Goal: Check status: Check status

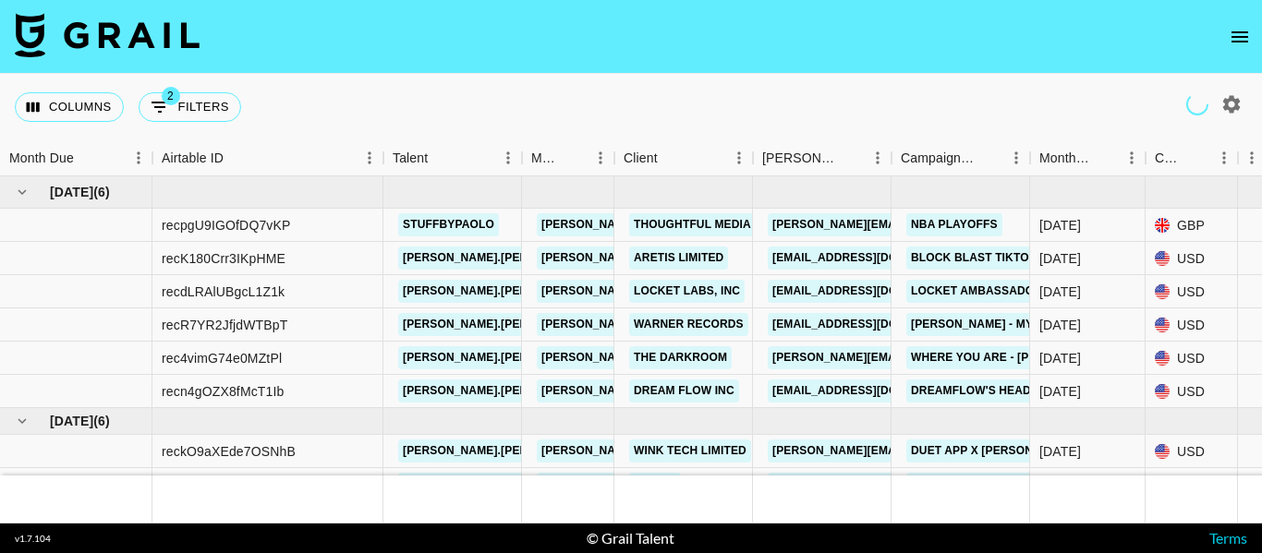
click at [1243, 32] on icon "open drawer" at bounding box center [1239, 36] width 17 height 11
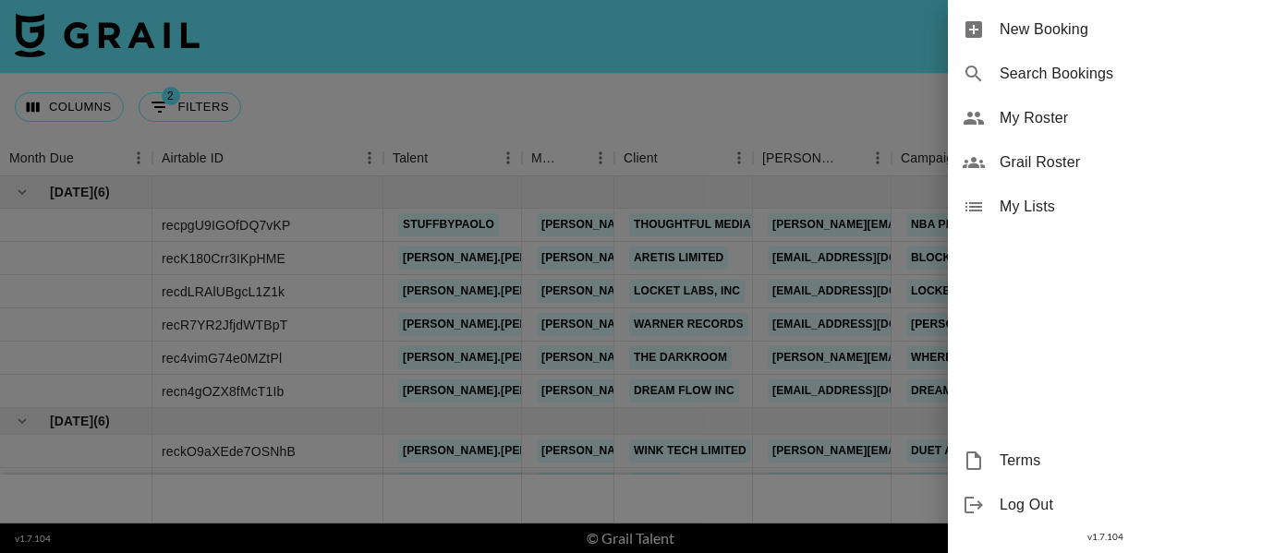
click at [1087, 121] on span "My Roster" at bounding box center [1122, 118] width 247 height 22
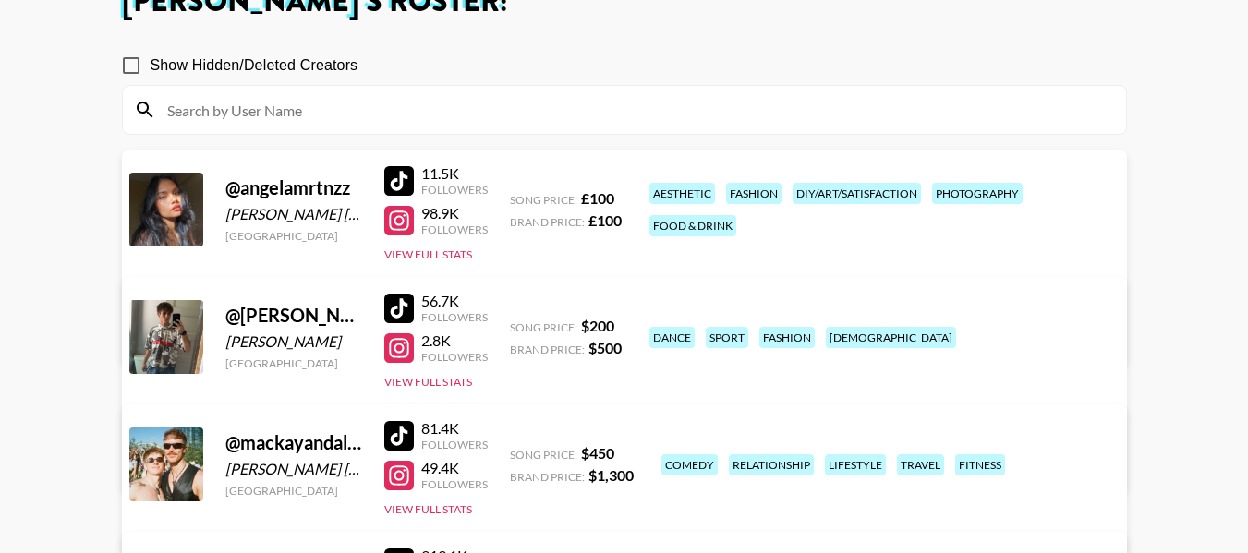
scroll to position [369, 0]
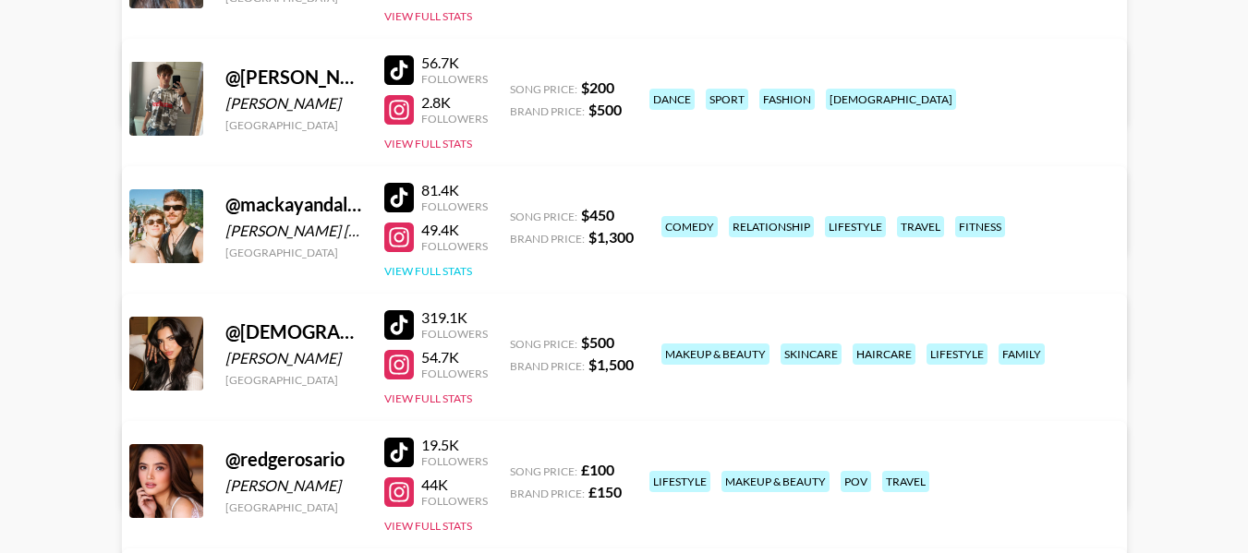
click at [445, 272] on button "View Full Stats" at bounding box center [428, 271] width 88 height 14
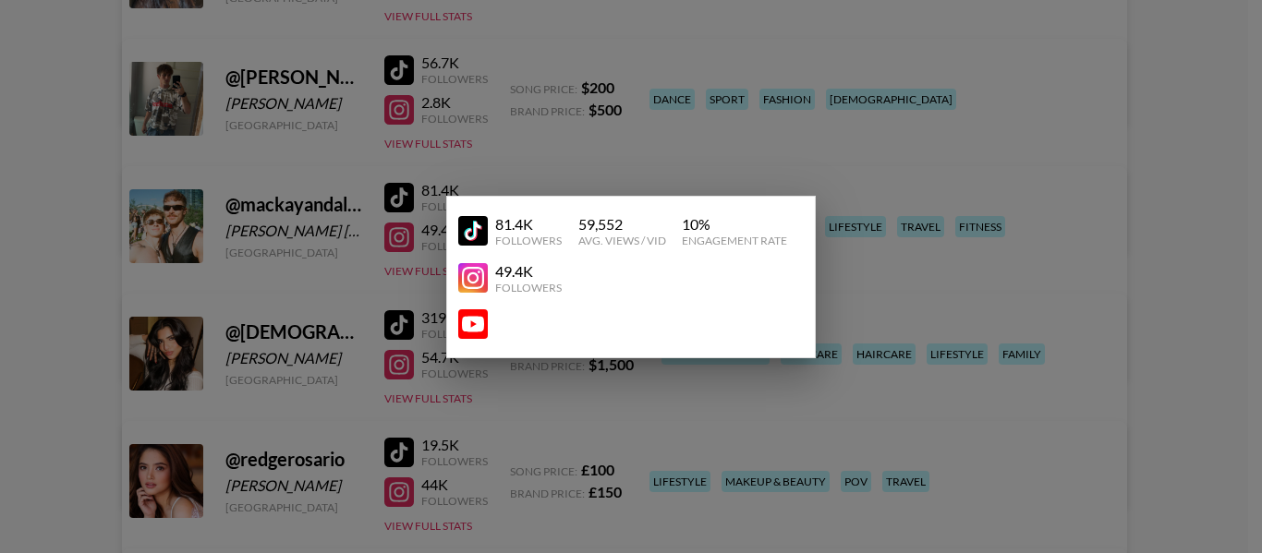
click at [1152, 311] on div at bounding box center [631, 276] width 1262 height 553
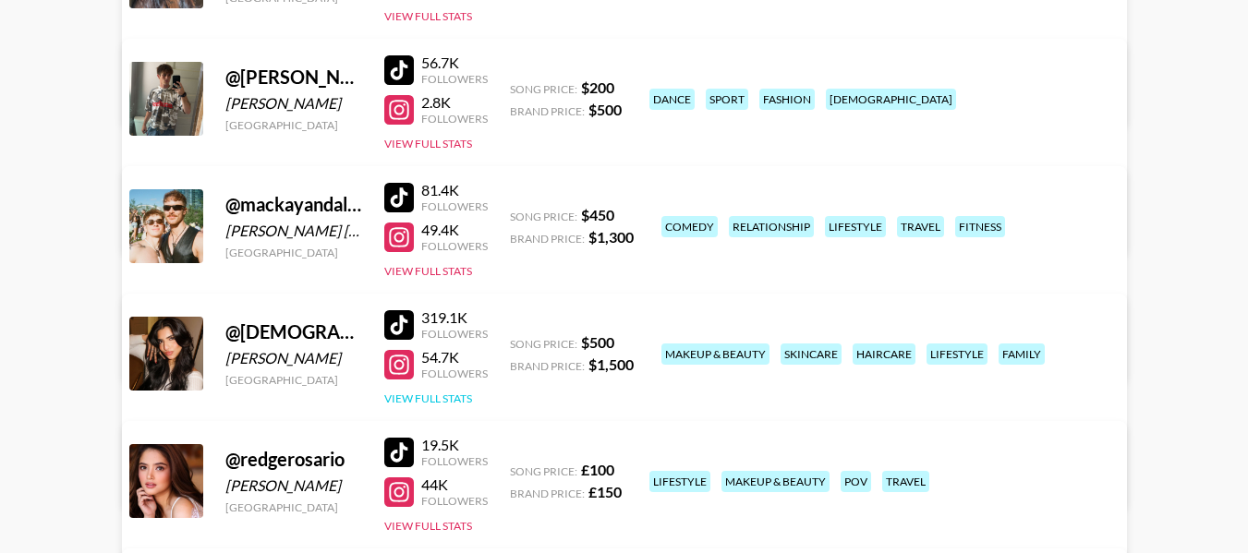
click at [430, 394] on button "View Full Stats" at bounding box center [428, 399] width 88 height 14
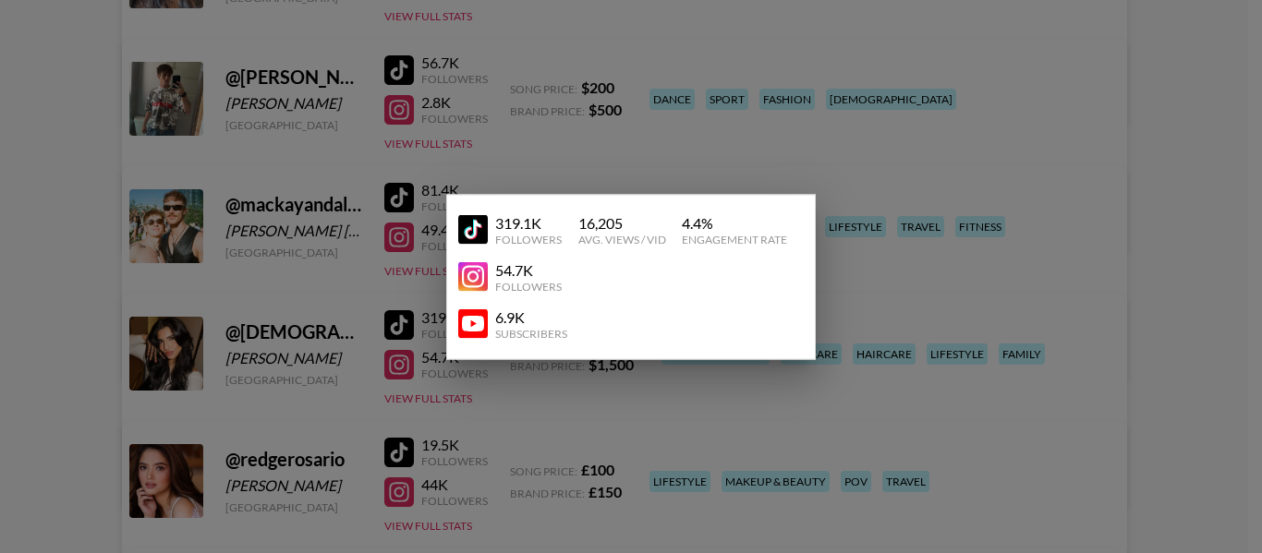
click at [1169, 227] on div at bounding box center [631, 276] width 1262 height 553
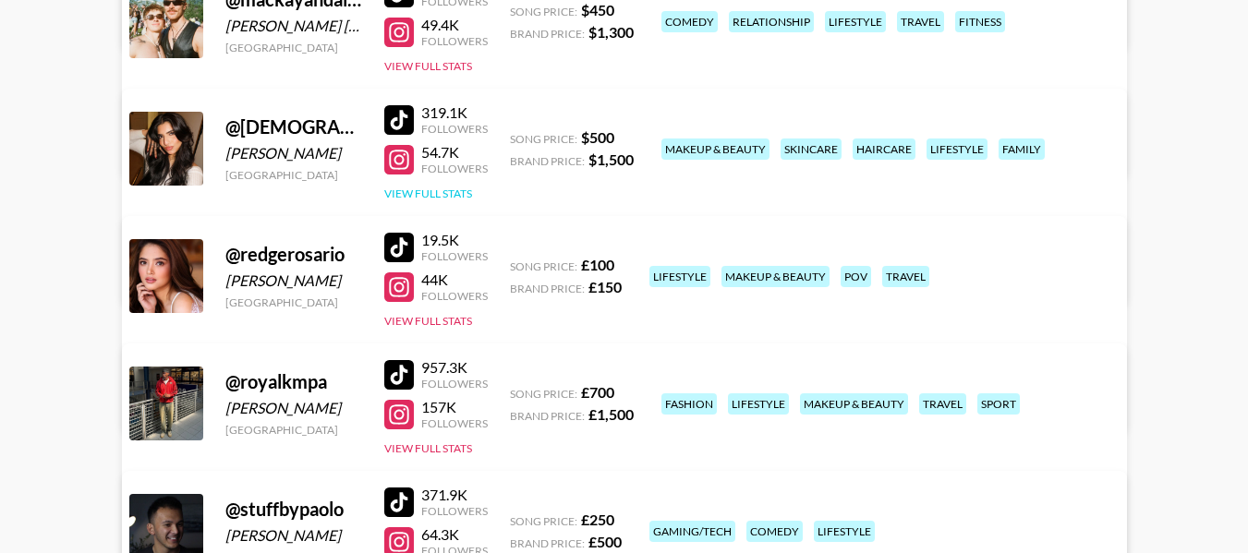
scroll to position [738, 0]
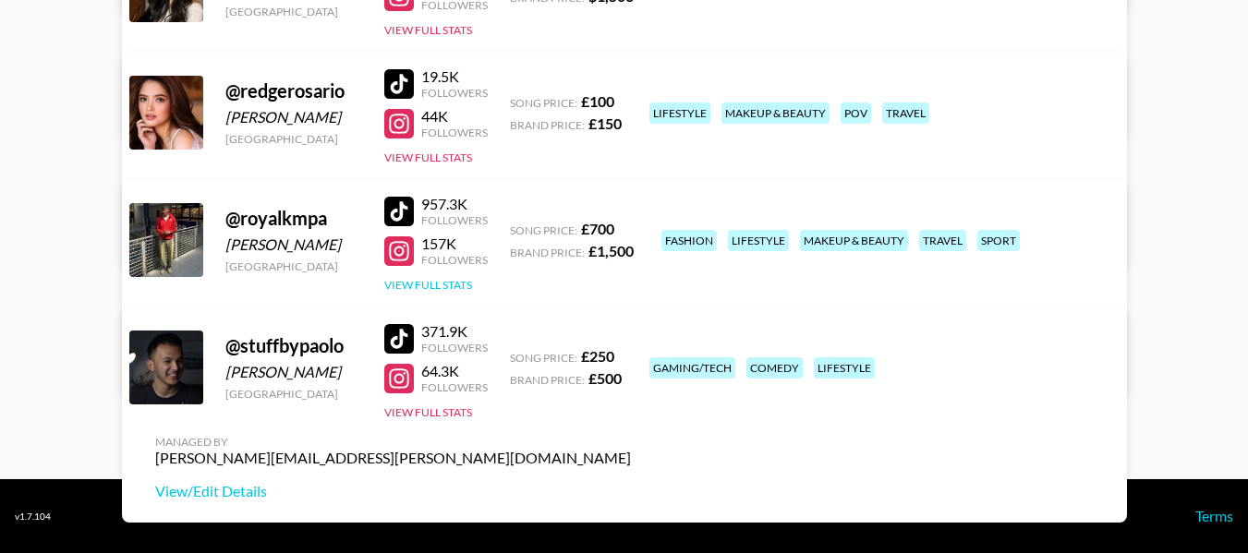
click at [429, 282] on button "View Full Stats" at bounding box center [428, 285] width 88 height 14
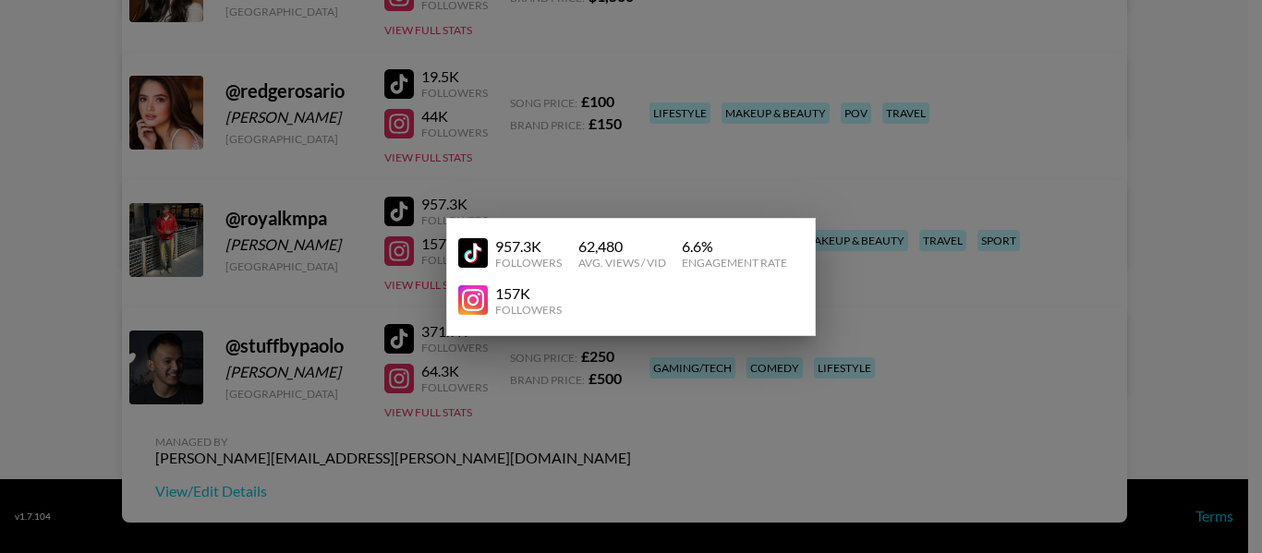
click at [1093, 175] on div at bounding box center [631, 276] width 1262 height 553
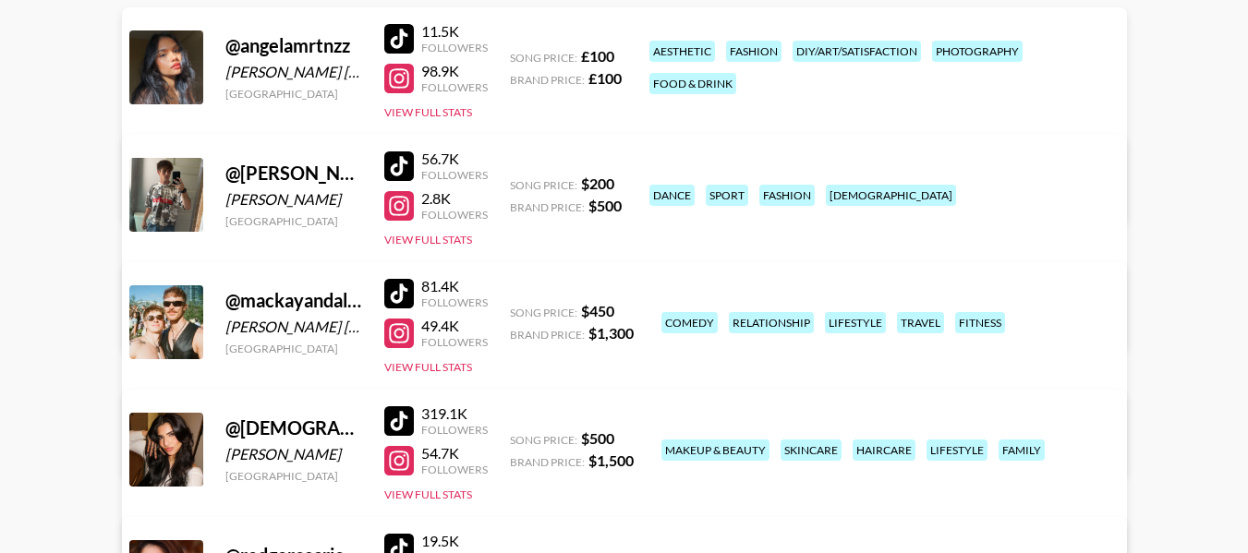
scroll to position [184, 0]
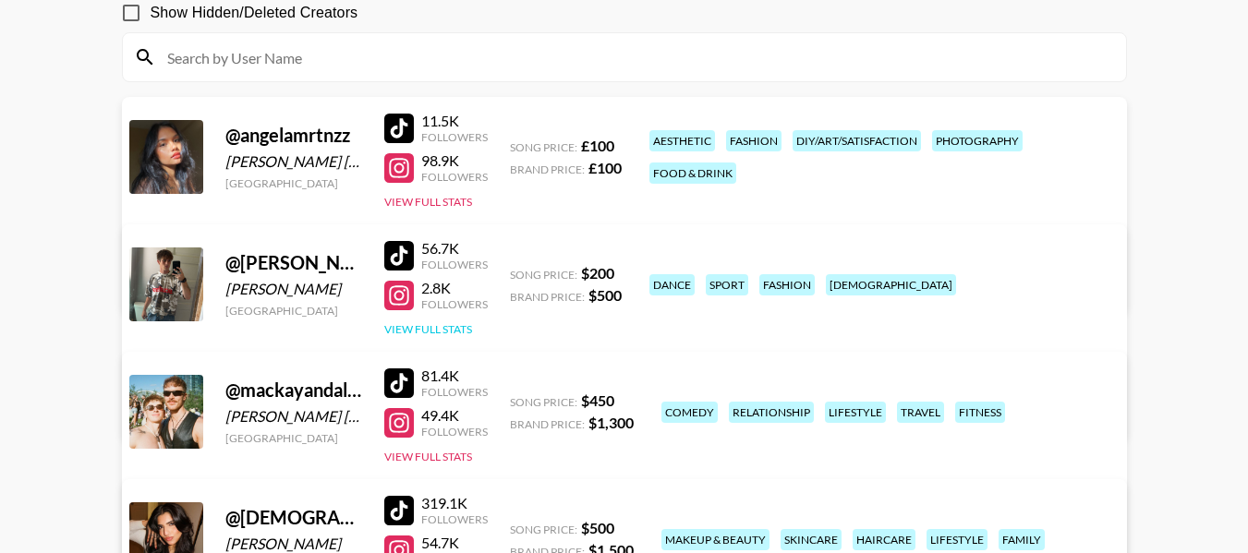
click at [428, 332] on button "View Full Stats" at bounding box center [428, 329] width 88 height 14
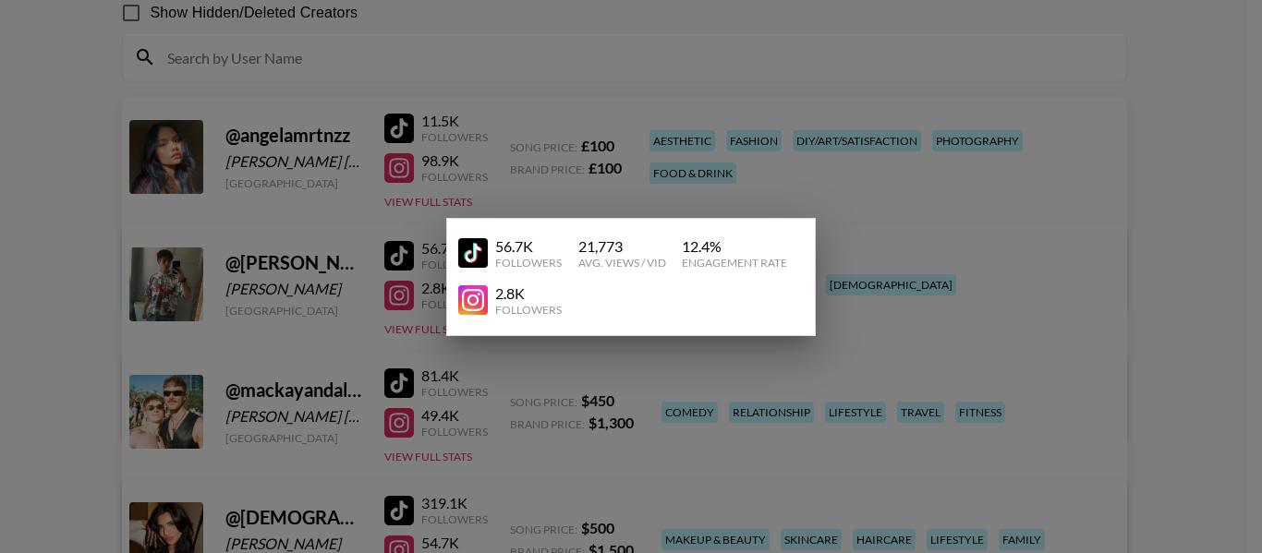
click at [1107, 232] on div at bounding box center [631, 276] width 1262 height 553
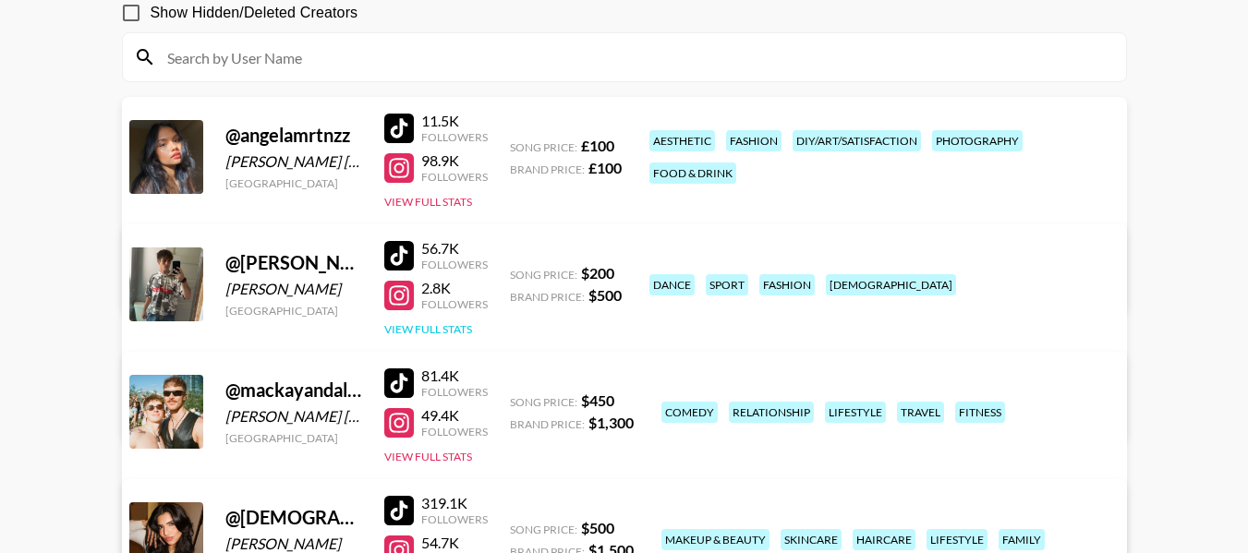
scroll to position [553, 0]
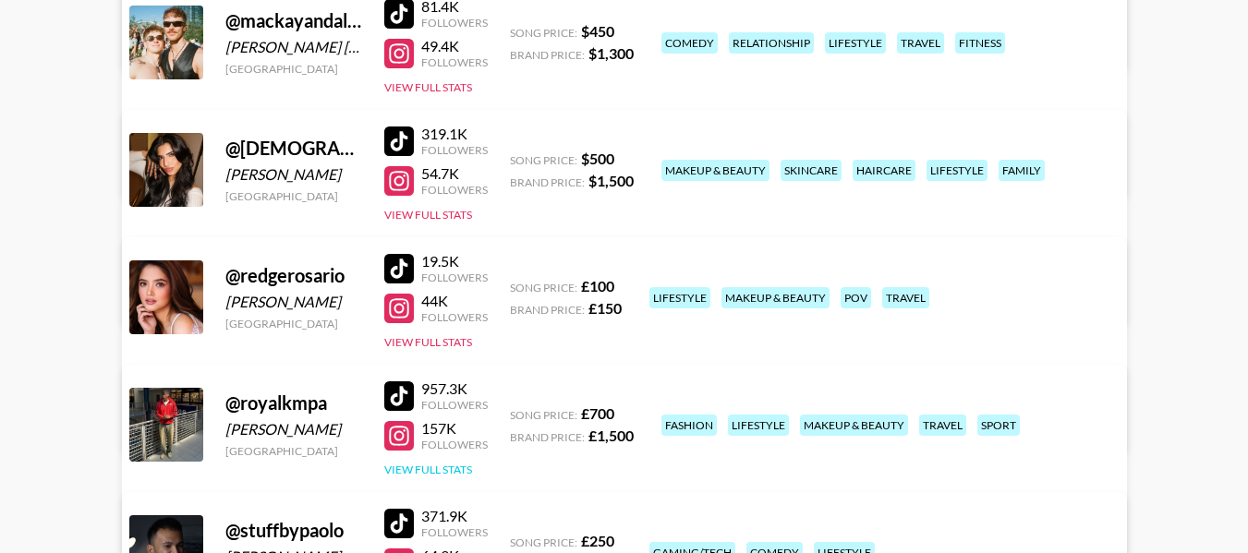
click at [432, 469] on button "View Full Stats" at bounding box center [428, 470] width 88 height 14
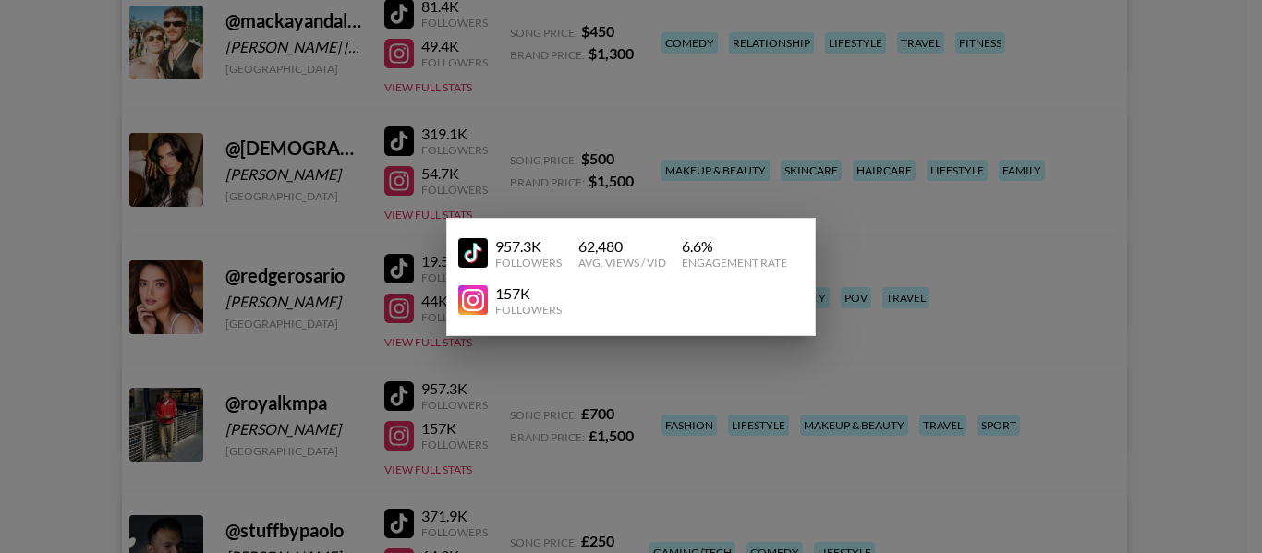
click at [1094, 261] on div at bounding box center [631, 276] width 1262 height 553
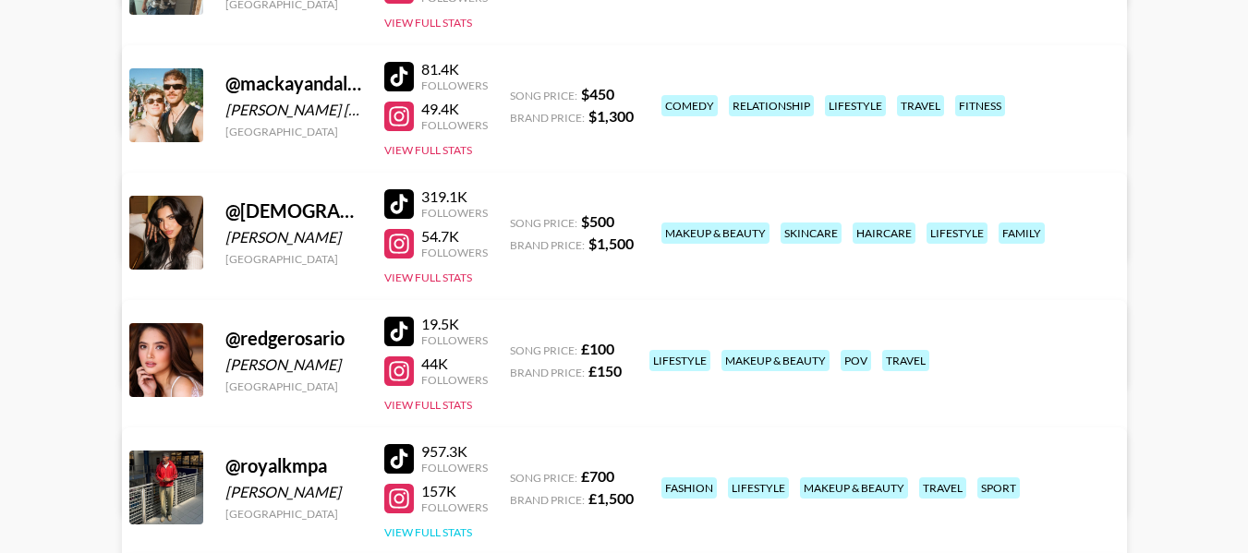
scroll to position [461, 0]
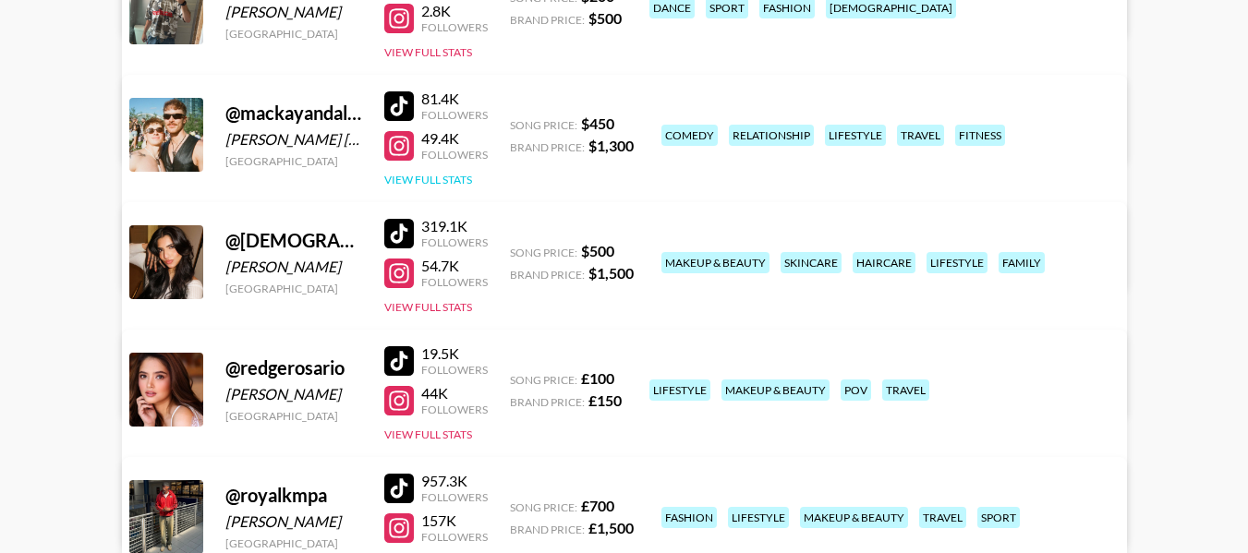
click at [424, 184] on button "View Full Stats" at bounding box center [428, 180] width 88 height 14
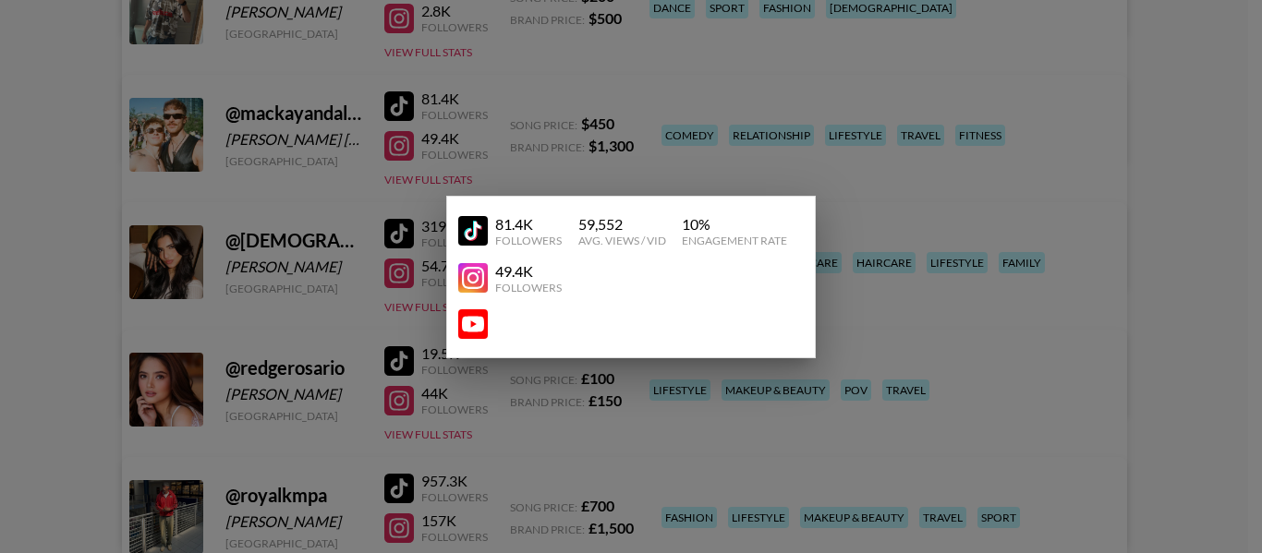
click at [1203, 289] on div at bounding box center [631, 276] width 1262 height 553
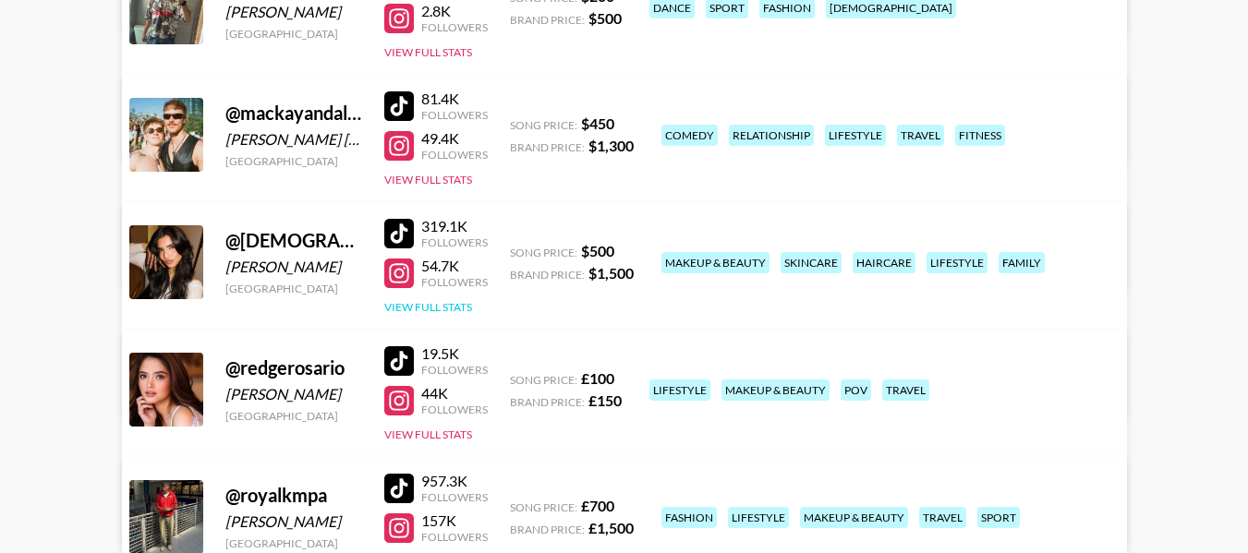
click at [447, 307] on button "View Full Stats" at bounding box center [428, 307] width 88 height 14
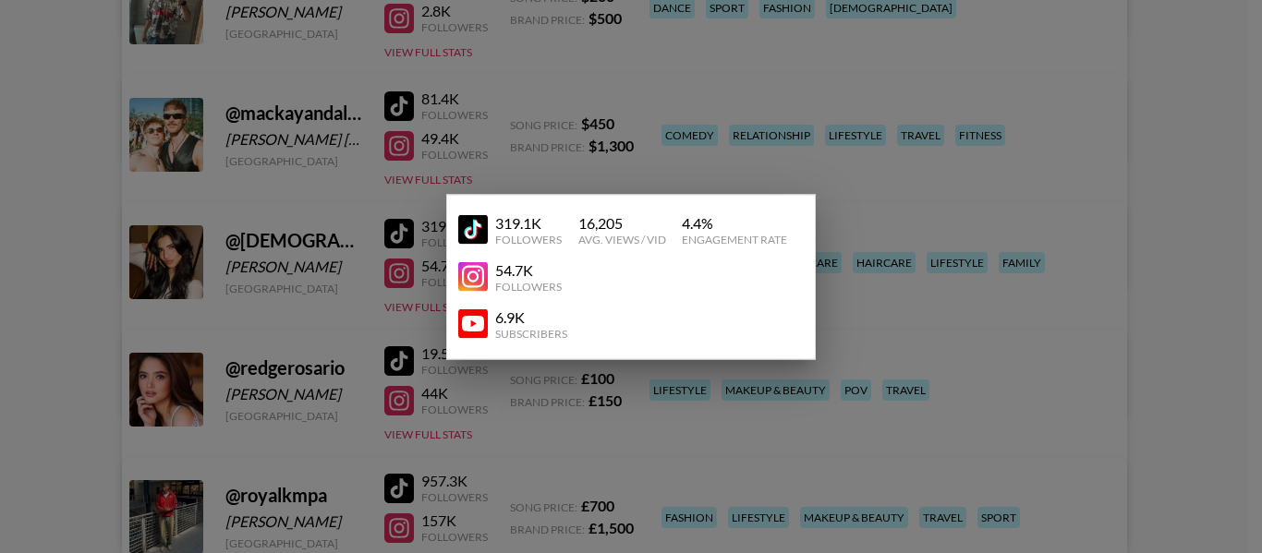
click at [1141, 198] on div at bounding box center [631, 276] width 1262 height 553
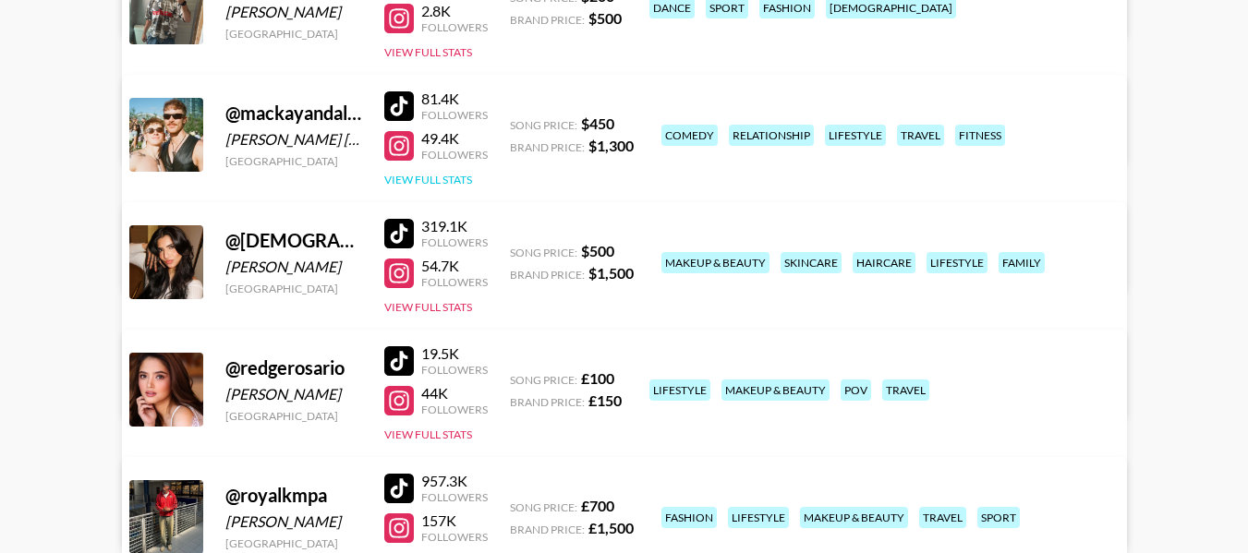
click at [460, 183] on button "View Full Stats" at bounding box center [428, 180] width 88 height 14
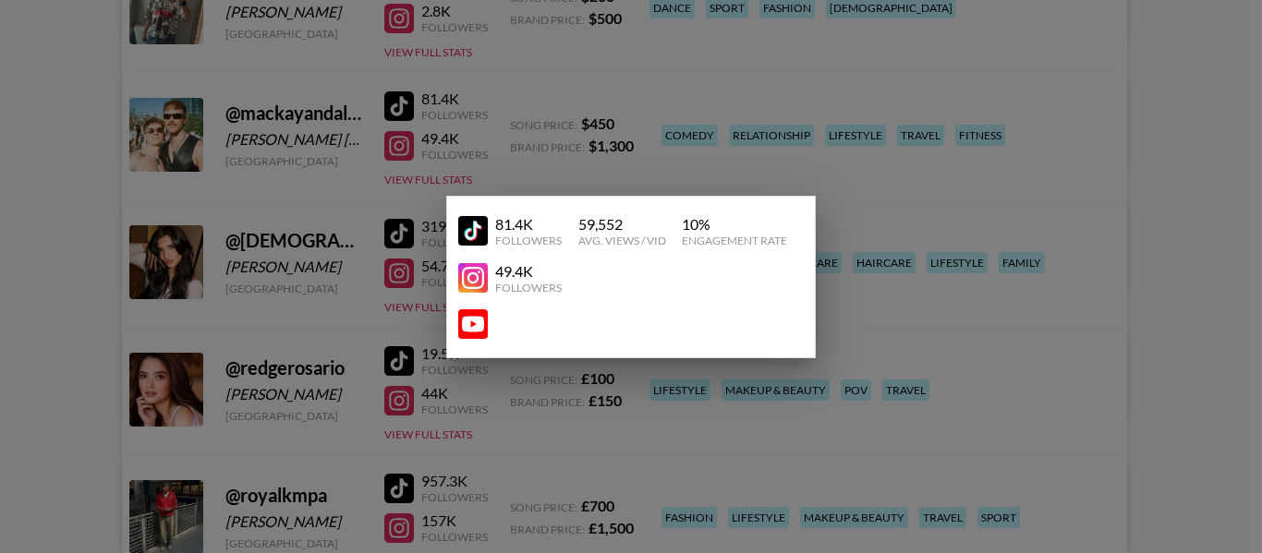
click at [478, 80] on div at bounding box center [631, 276] width 1262 height 553
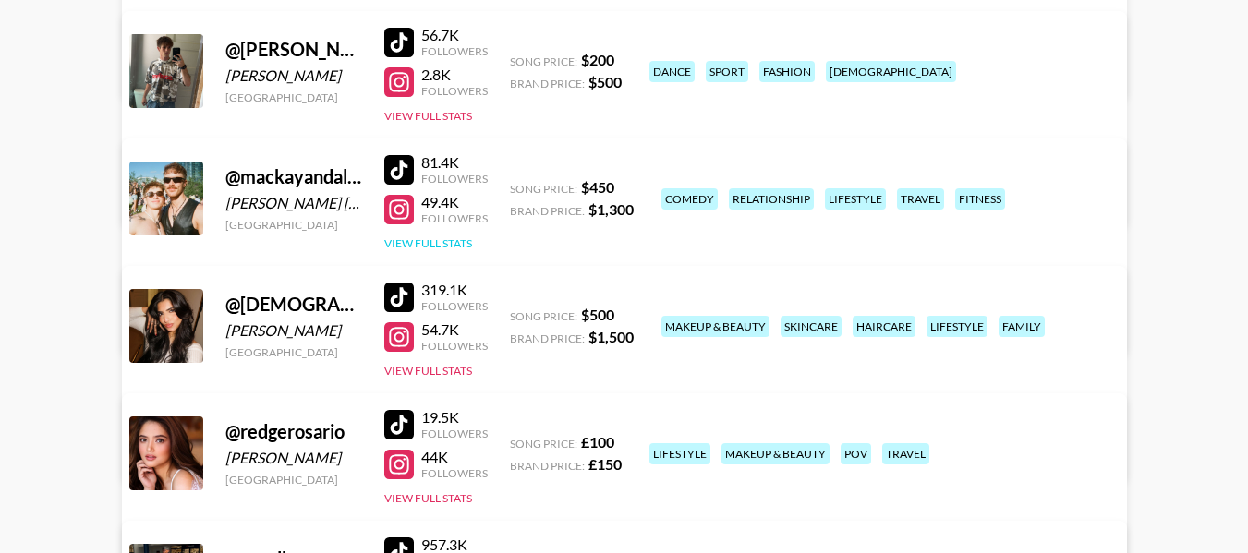
scroll to position [368, 0]
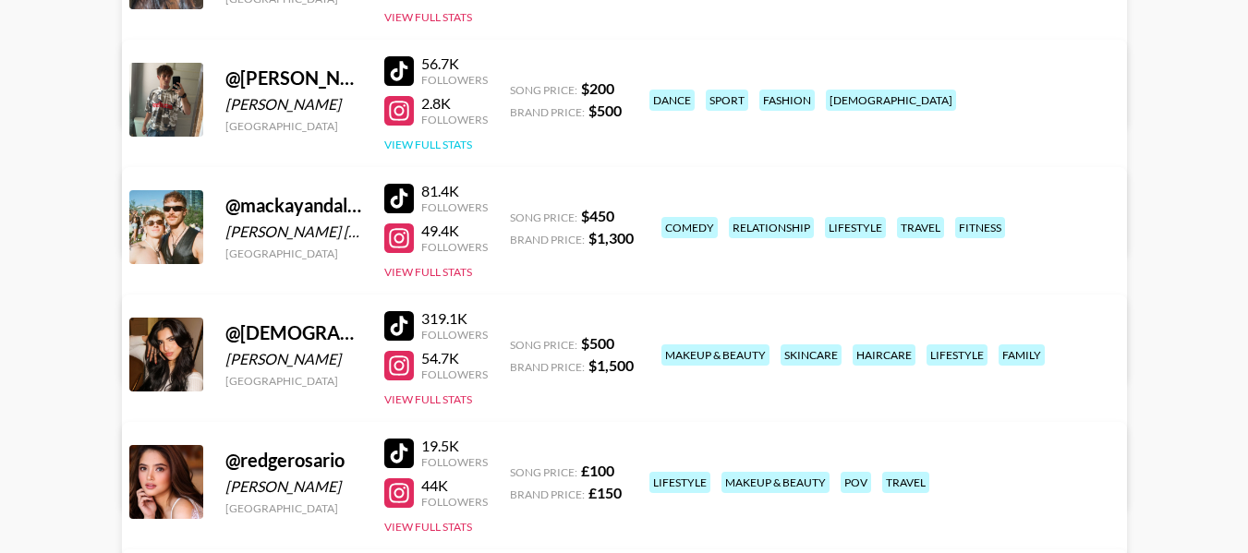
click at [461, 146] on button "View Full Stats" at bounding box center [428, 145] width 88 height 14
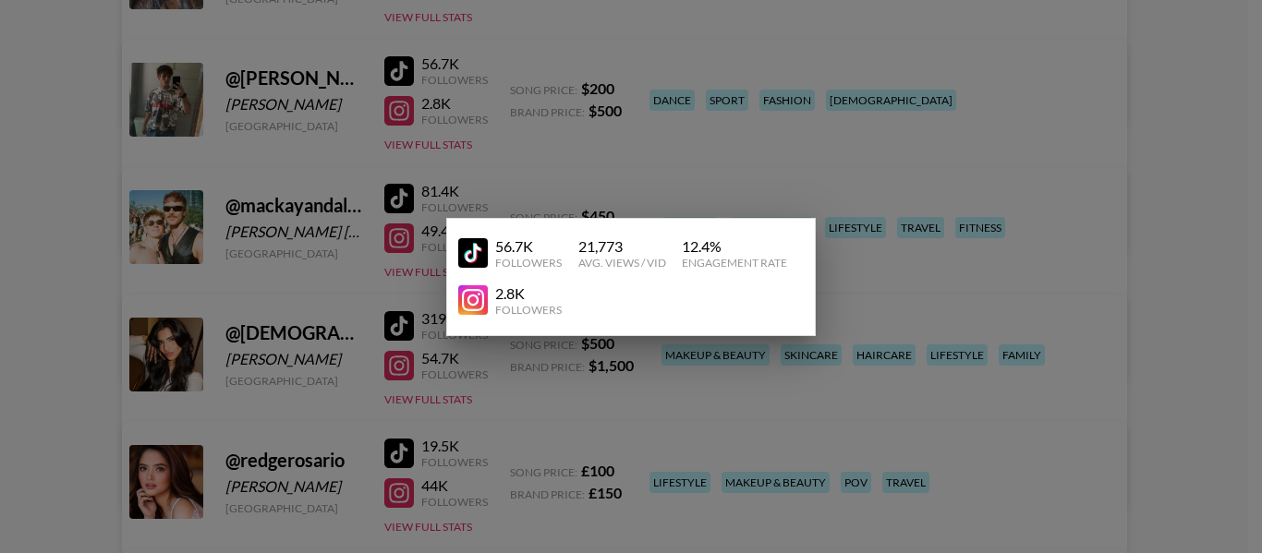
click at [808, 119] on div at bounding box center [631, 276] width 1262 height 553
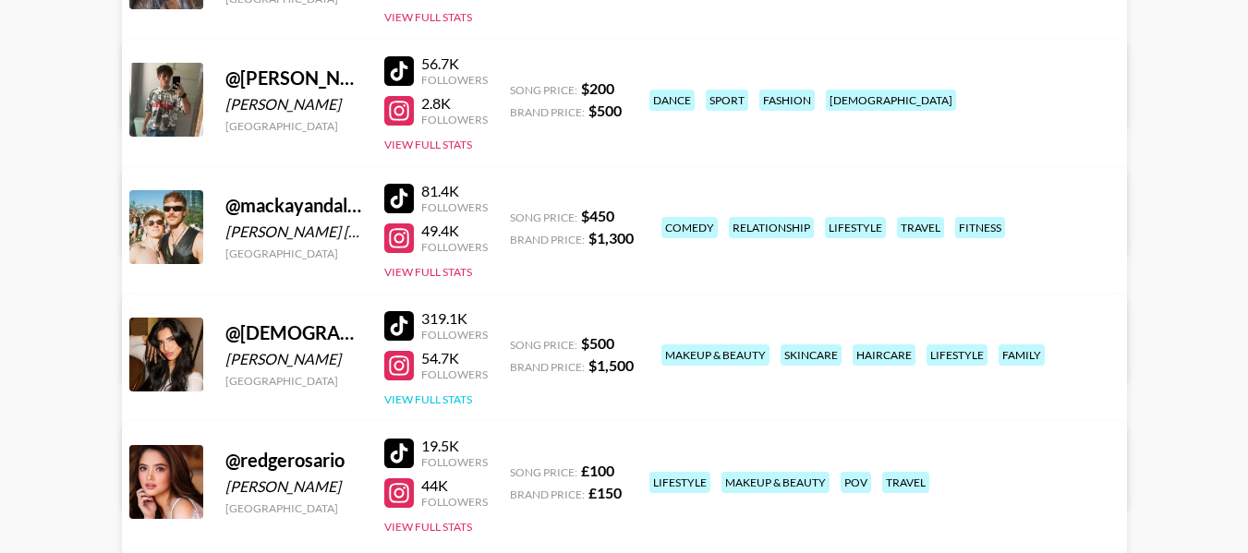
click at [466, 397] on button "View Full Stats" at bounding box center [428, 399] width 88 height 14
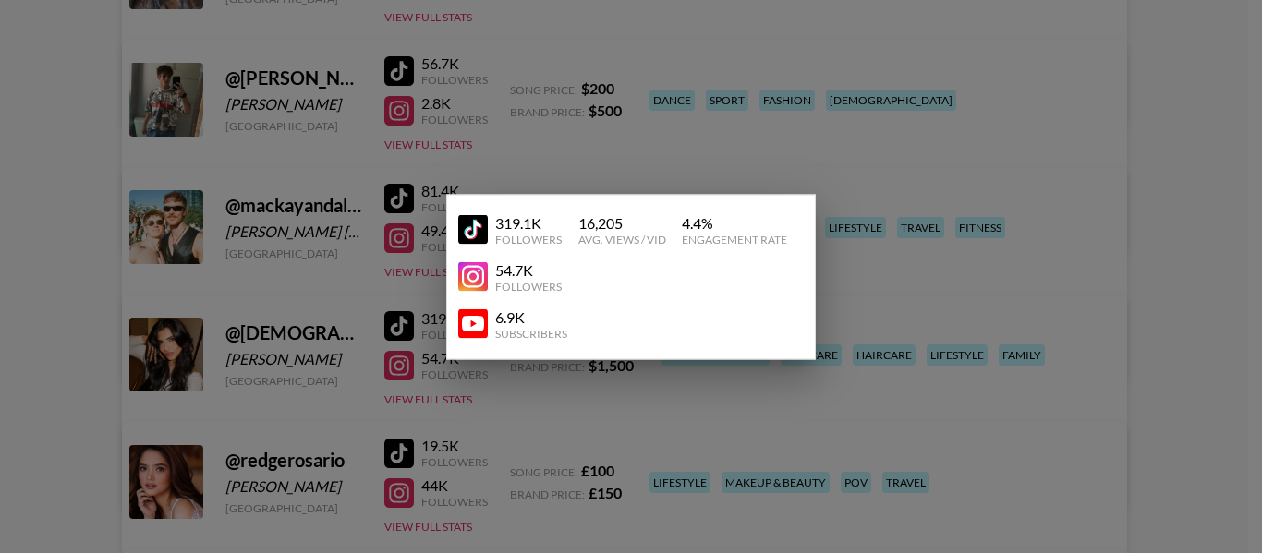
click at [973, 78] on div at bounding box center [631, 276] width 1262 height 553
